Goal: Find specific page/section: Find specific page/section

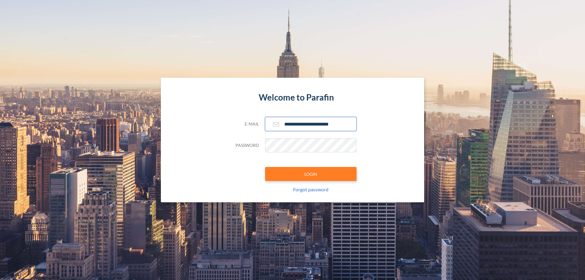
type input "**********"
click at [311, 174] on button "LOGIN" at bounding box center [310, 174] width 91 height 14
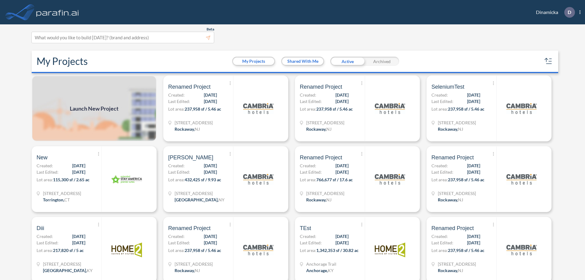
scroll to position [2, 0]
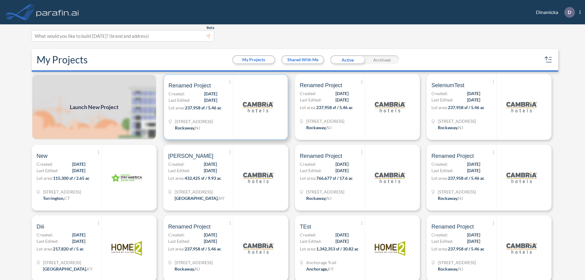
click at [225, 107] on p "Lot area: 237,958 sf / 5.46 ac" at bounding box center [201, 109] width 65 height 9
